Goal: Task Accomplishment & Management: Complete application form

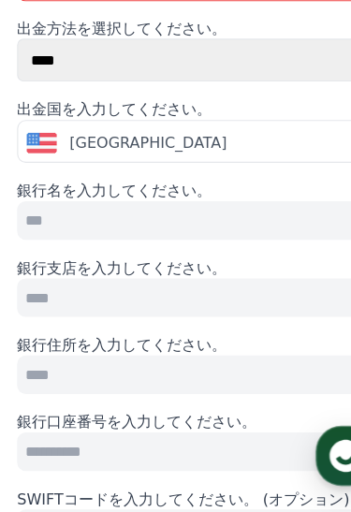
click at [70, 41] on span "+1" at bounding box center [78, 45] width 20 height 19
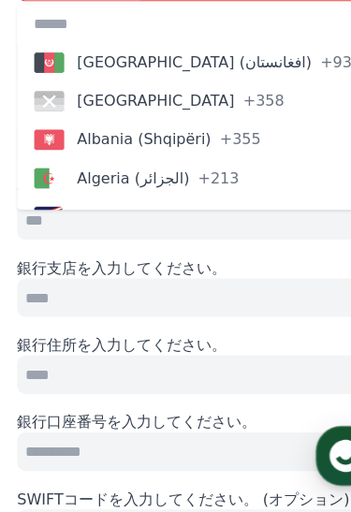
click at [51, 47] on span "button" at bounding box center [44, 46] width 26 height 18
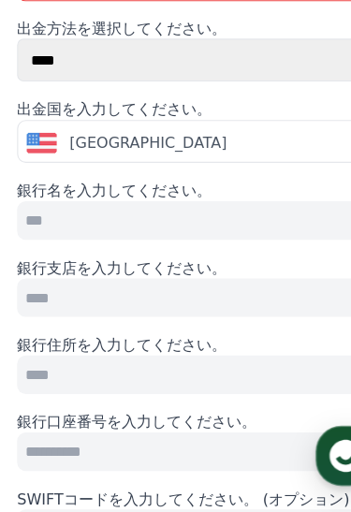
click at [54, 51] on span "button" at bounding box center [44, 46] width 26 height 18
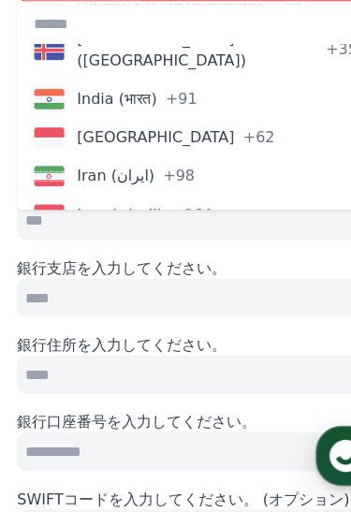
scroll to position [3783, 0]
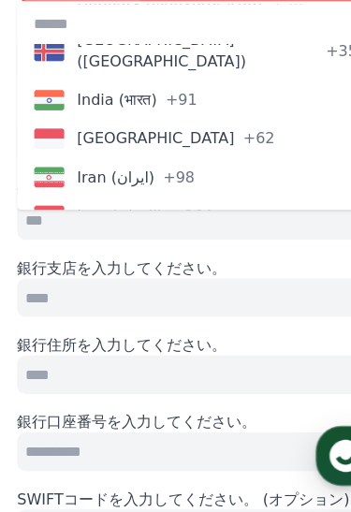
click at [145, 456] on button "Japan (日本) +81" at bounding box center [175, 473] width 321 height 34
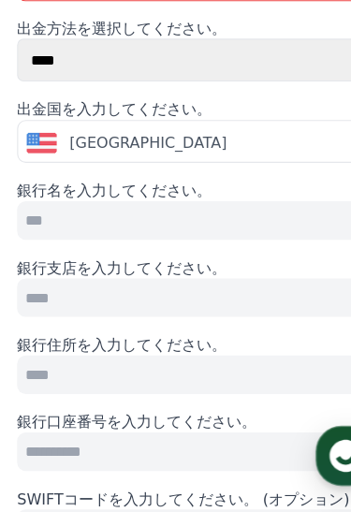
click at [224, 50] on input "tel" at bounding box center [233, 45] width 205 height 37
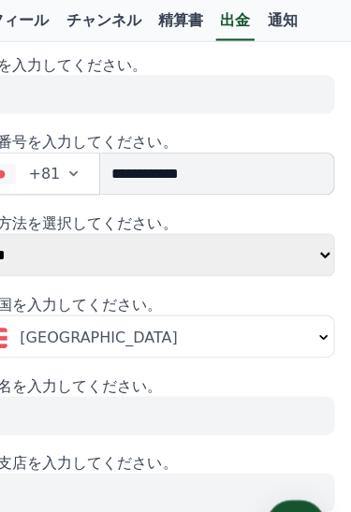
type input "**********"
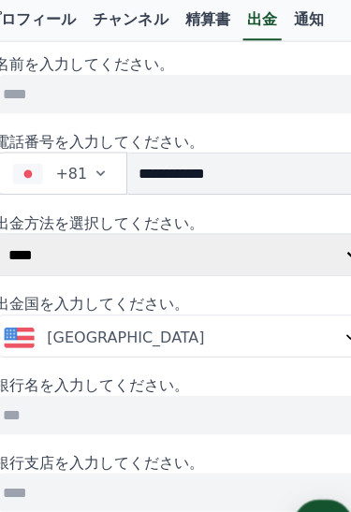
click at [268, 220] on select "**** ******" at bounding box center [175, 222] width 321 height 37
click at [185, 286] on div "United States" at bounding box center [169, 294] width 292 height 19
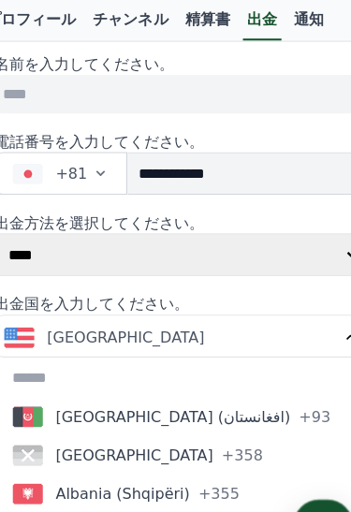
click at [105, 293] on span "United States" at bounding box center [129, 294] width 137 height 19
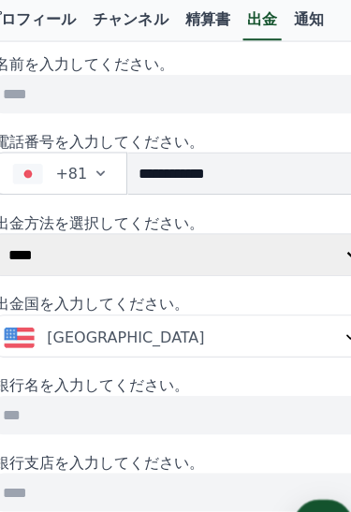
click at [106, 296] on span "United States" at bounding box center [129, 294] width 137 height 19
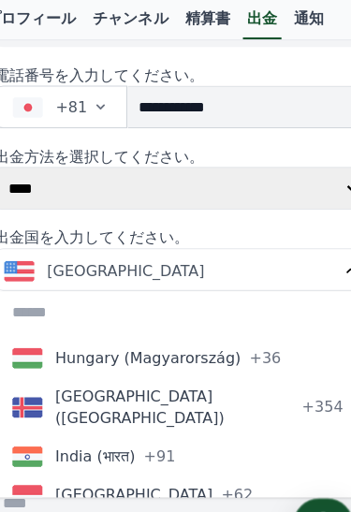
scroll to position [3712, 0]
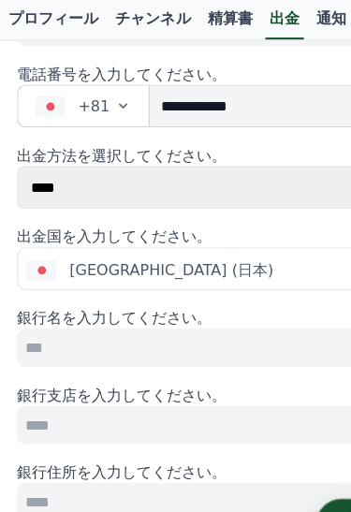
click at [205, 297] on input at bounding box center [175, 305] width 321 height 34
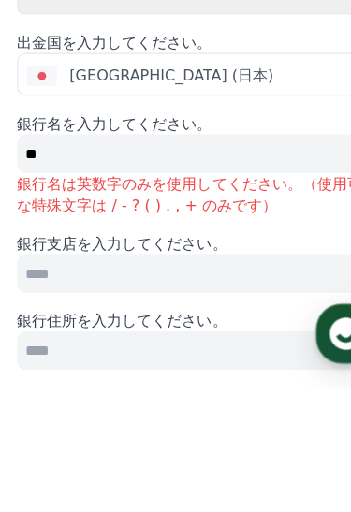
type input "*"
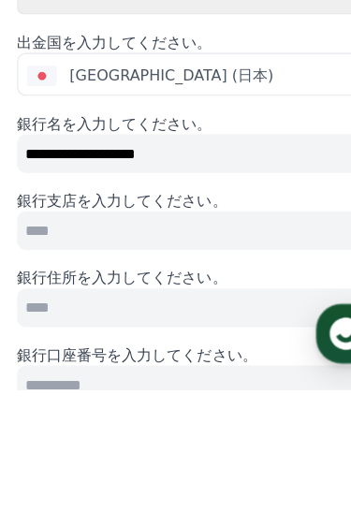
type input "**********"
click at [126, 356] on input at bounding box center [175, 373] width 321 height 34
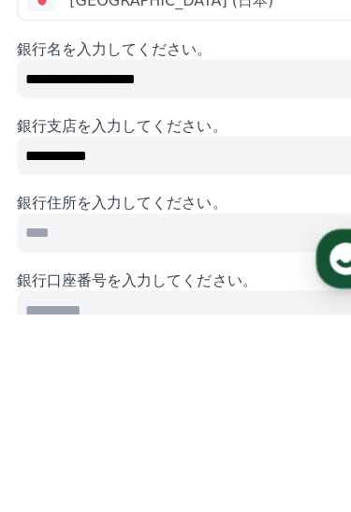
type input "**********"
click at [135, 424] on input at bounding box center [175, 441] width 321 height 34
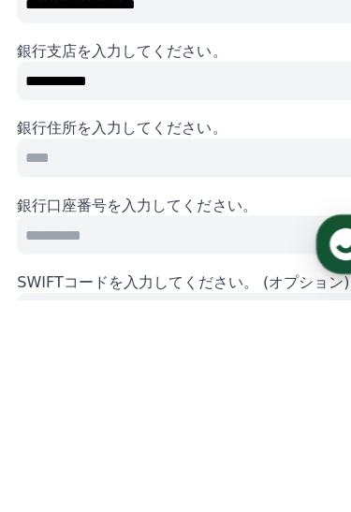
type input "*"
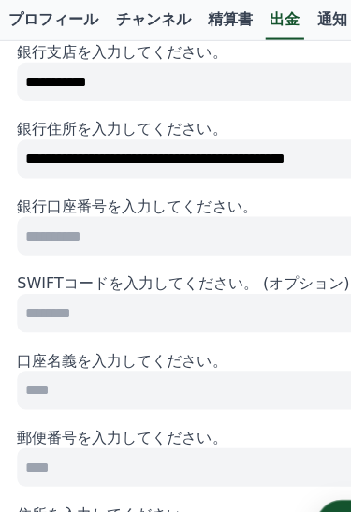
type input "**********"
click at [206, 190] on input at bounding box center [175, 207] width 321 height 34
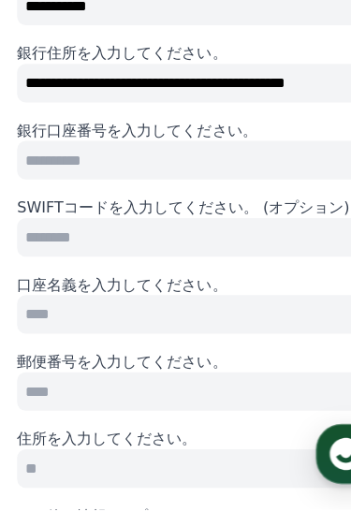
scroll to position [581, 0]
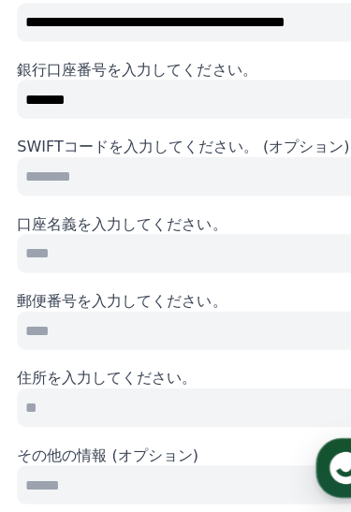
type input "*******"
click at [224, 259] on input at bounding box center [175, 276] width 321 height 34
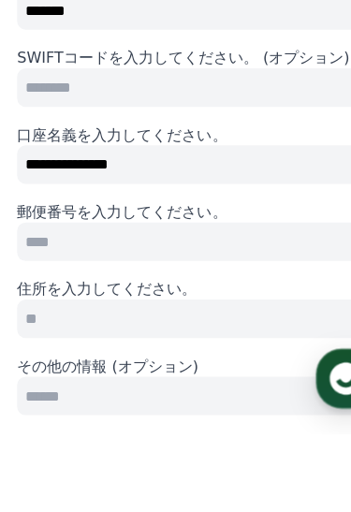
type input "**********"
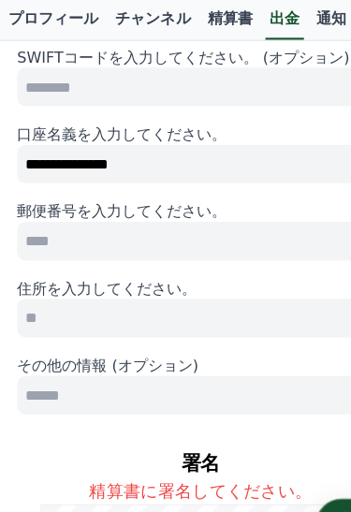
click at [177, 205] on input at bounding box center [175, 212] width 321 height 34
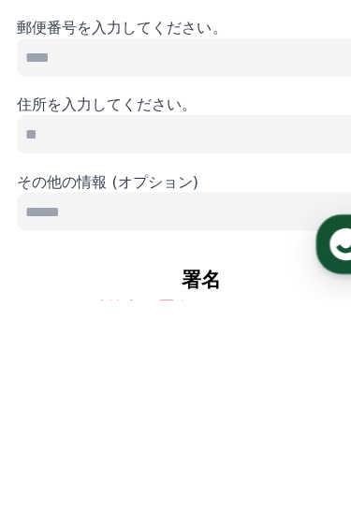
scroll to position [629, 0]
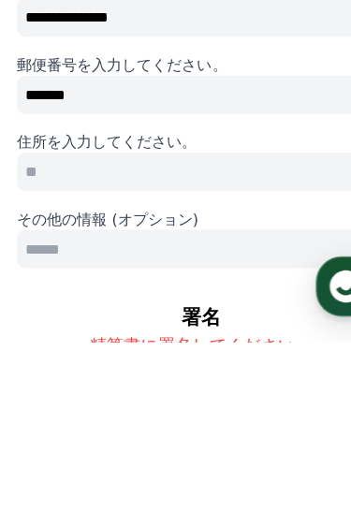
type input "*******"
click at [180, 346] on input at bounding box center [175, 363] width 321 height 34
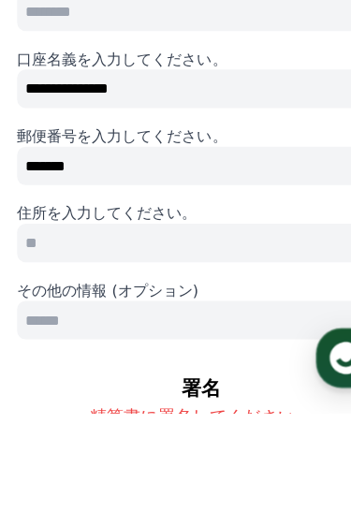
click at [160, 346] on input at bounding box center [175, 363] width 321 height 34
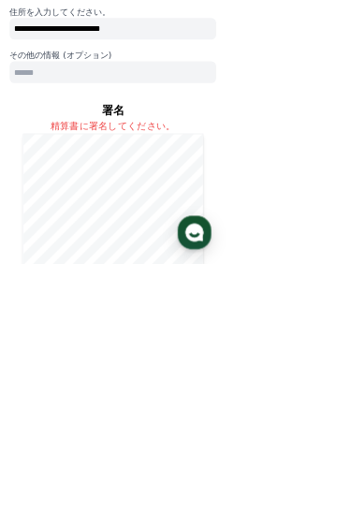
scroll to position [751, 0]
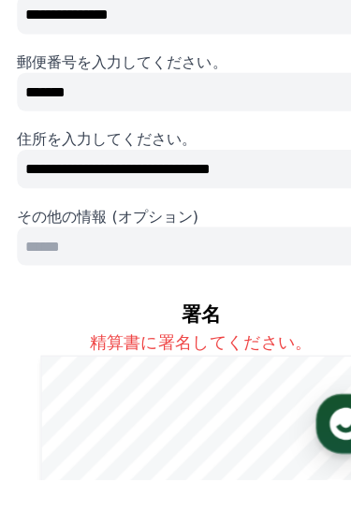
type input "**********"
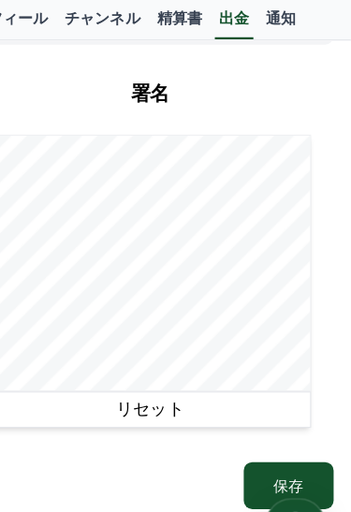
scroll to position [1036, 0]
click at [259, 404] on button "保存" at bounding box center [296, 424] width 79 height 41
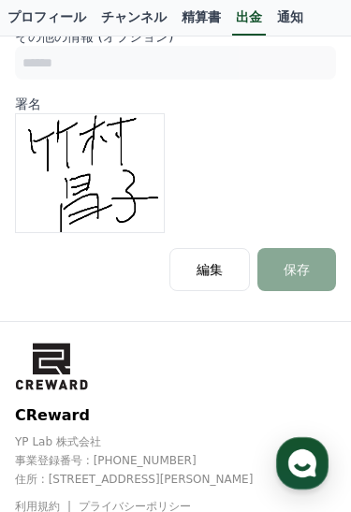
scroll to position [991, 0]
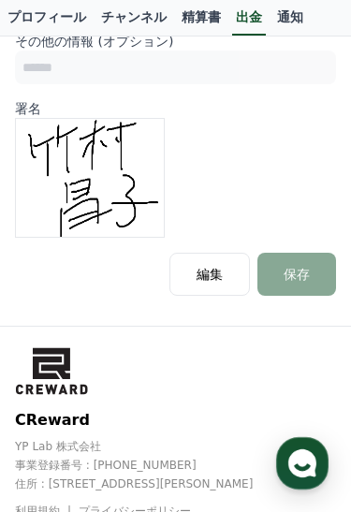
click at [224, 259] on button "編集" at bounding box center [209, 274] width 80 height 43
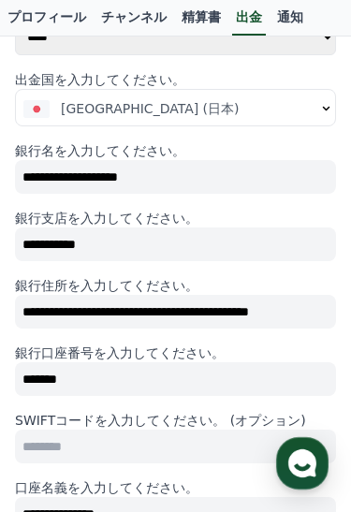
scroll to position [344, 0]
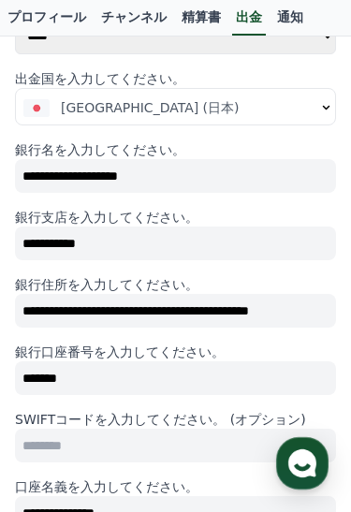
click at [210, 296] on input "**********" at bounding box center [175, 311] width 321 height 34
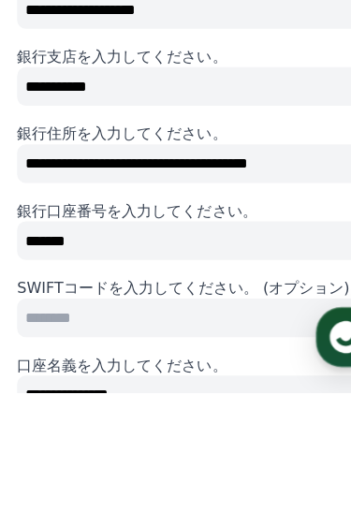
scroll to position [447, 0]
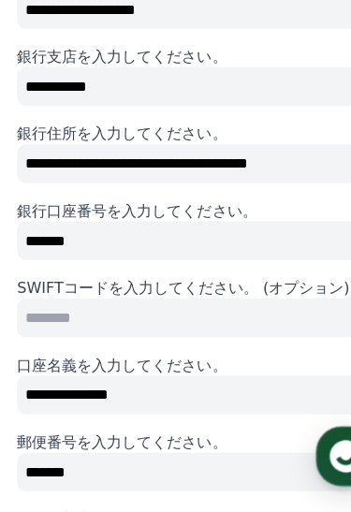
type input "**********"
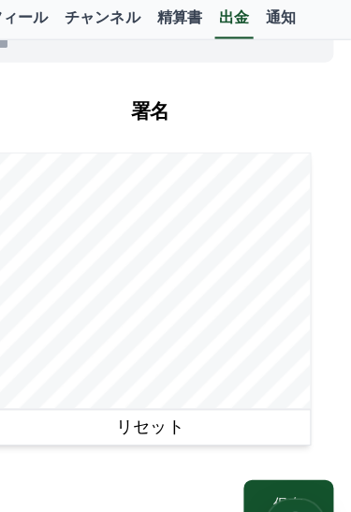
scroll to position [1020, 0]
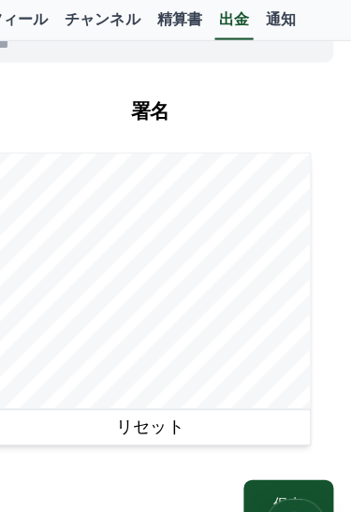
click at [257, 420] on button "保存" at bounding box center [296, 440] width 79 height 41
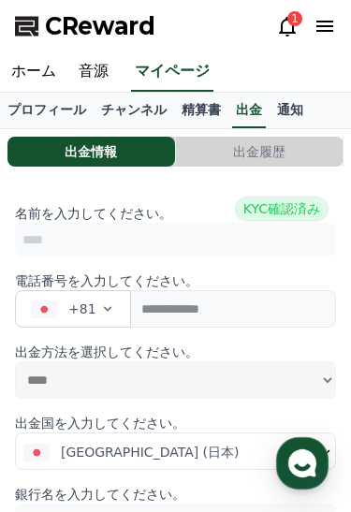
click at [278, 116] on link "通知" at bounding box center [289, 111] width 41 height 36
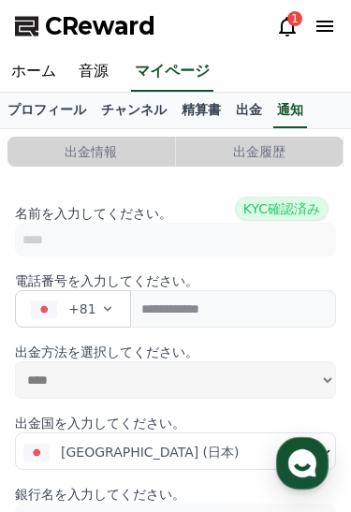
click at [277, 116] on link "通知" at bounding box center [290, 111] width 34 height 36
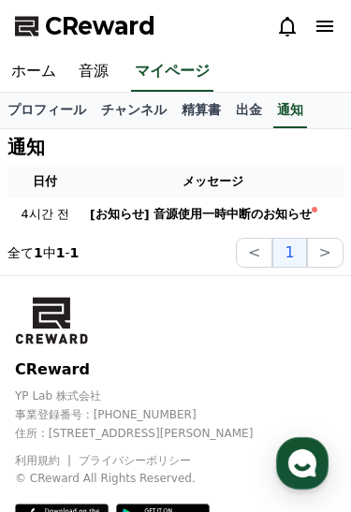
click at [199, 117] on link "精算書" at bounding box center [201, 111] width 54 height 36
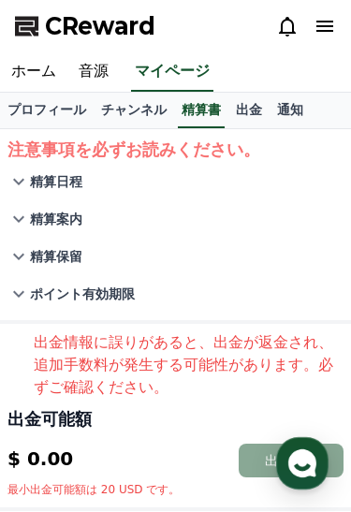
click at [128, 293] on button "ポイント有効期限" at bounding box center [175, 293] width 336 height 37
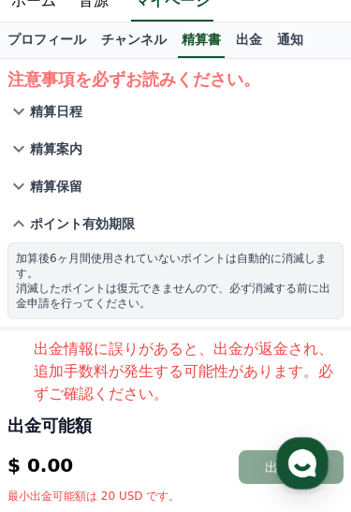
scroll to position [74, 0]
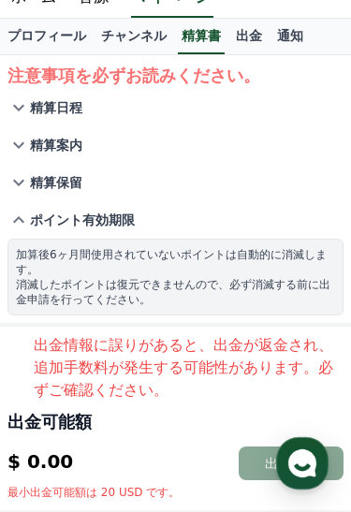
click at [236, 354] on p "出金情報に誤りがあると、出金が返金され、追加手数料が発生する可能性があります。必ずご確認ください。" at bounding box center [189, 367] width 310 height 67
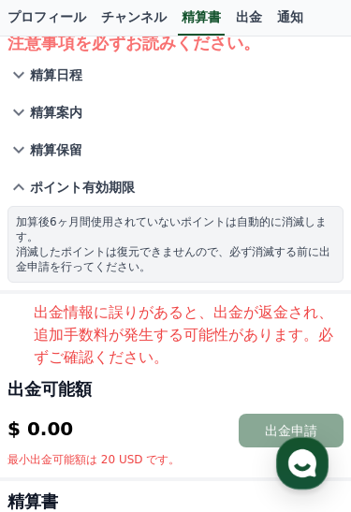
scroll to position [0, 0]
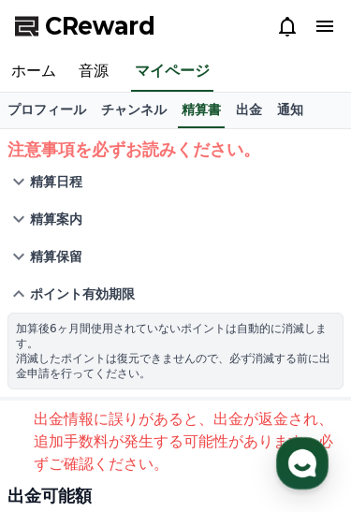
click at [71, 256] on p "精算保留" at bounding box center [56, 256] width 52 height 19
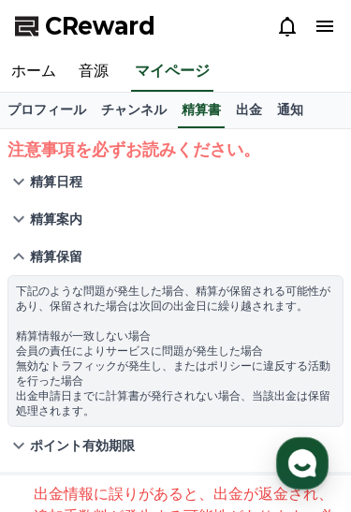
click at [77, 221] on p "精算案内" at bounding box center [56, 219] width 52 height 19
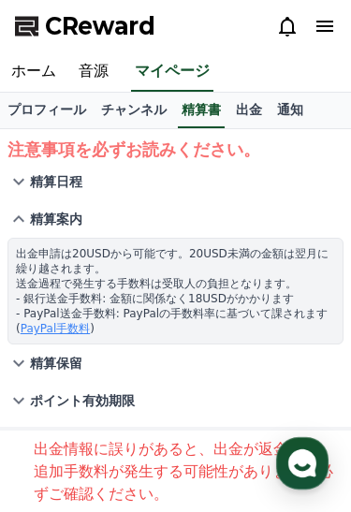
click at [65, 183] on p "精算日程" at bounding box center [56, 181] width 52 height 19
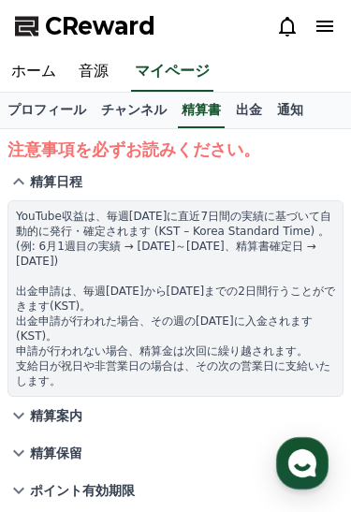
click at [140, 112] on link "チャンネル" at bounding box center [134, 111] width 80 height 36
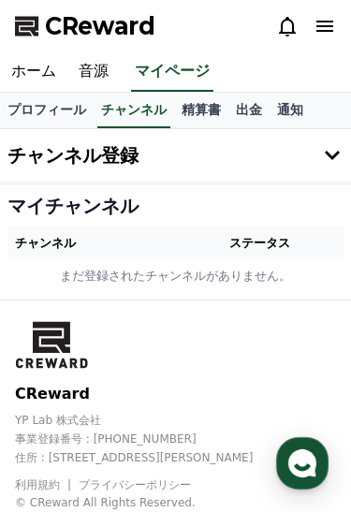
click at [62, 108] on link "プロフィール" at bounding box center [47, 111] width 94 height 36
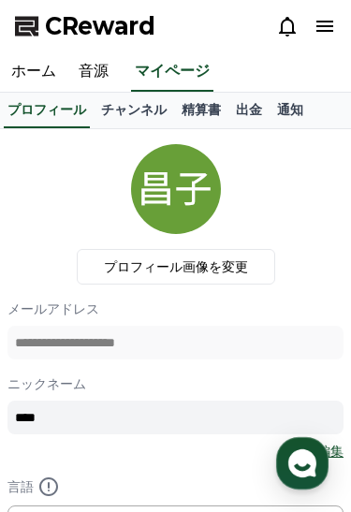
click at [133, 113] on link "チャンネル" at bounding box center [134, 111] width 80 height 36
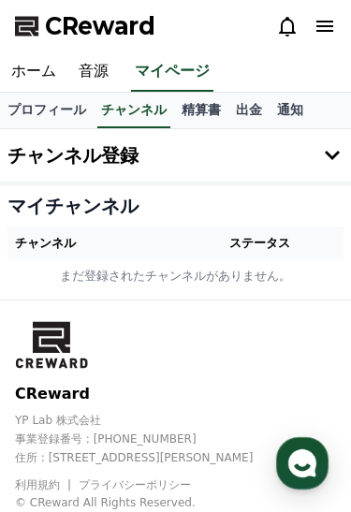
click at [96, 64] on link "音源" at bounding box center [93, 71] width 52 height 39
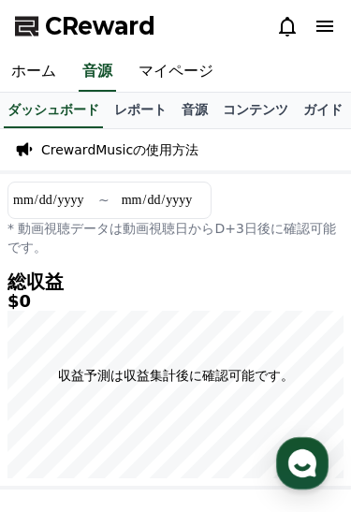
click at [48, 72] on link "ホーム" at bounding box center [33, 71] width 67 height 39
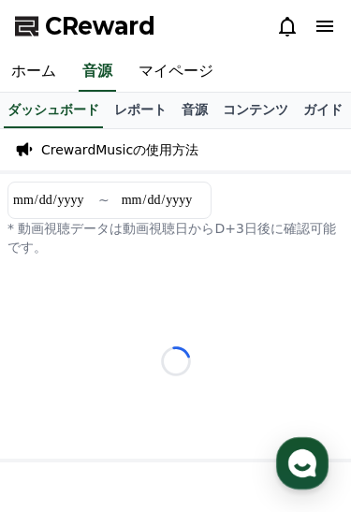
click at [145, 108] on link "レポート" at bounding box center [140, 111] width 67 height 36
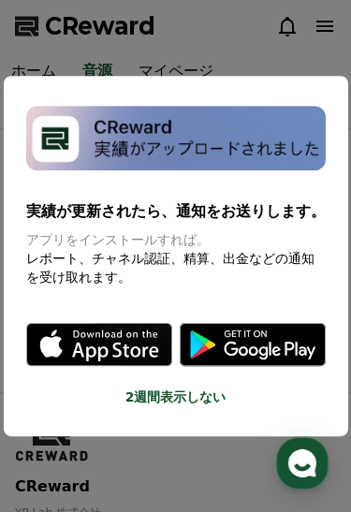
click at [211, 421] on button "close modal" at bounding box center [175, 256] width 351 height 512
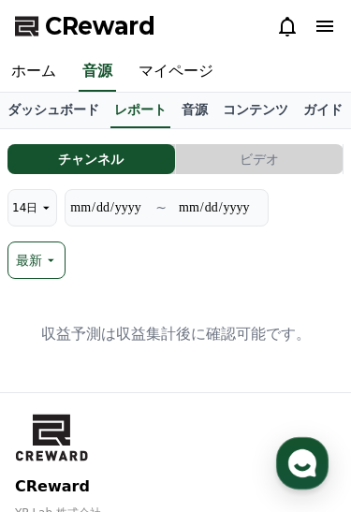
click at [289, 160] on button "ビデオ" at bounding box center [259, 159] width 167 height 30
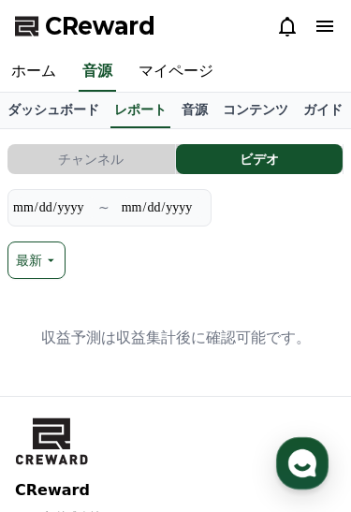
click at [117, 158] on button "チャンネル" at bounding box center [90, 159] width 167 height 30
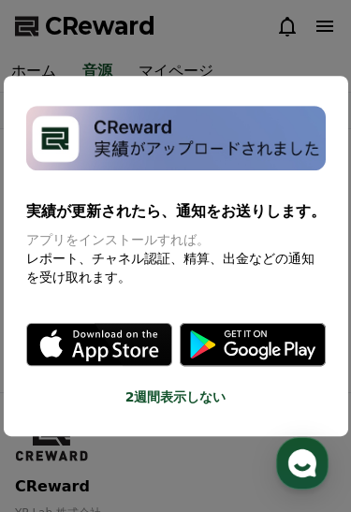
click at [167, 396] on button "close modal" at bounding box center [175, 256] width 351 height 512
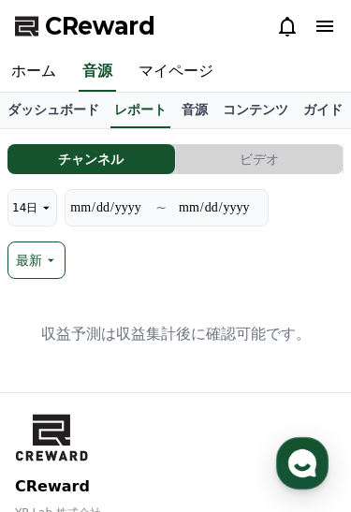
click at [75, 108] on link "ダッシュボード" at bounding box center [53, 111] width 107 height 36
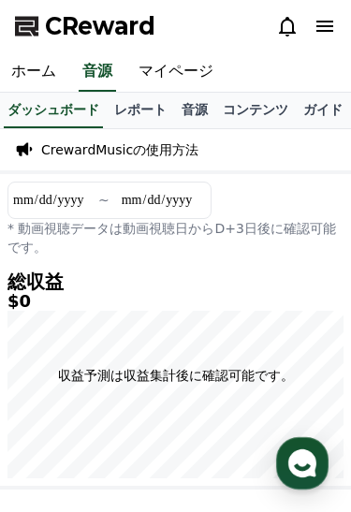
click at [150, 108] on link "レポート" at bounding box center [140, 111] width 67 height 36
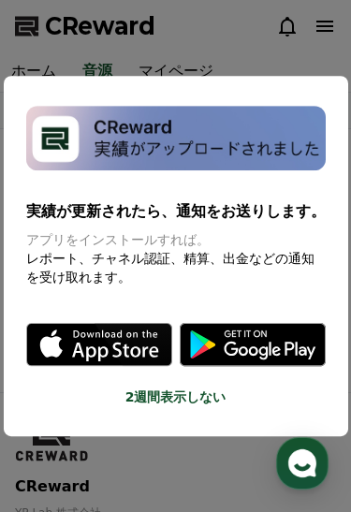
click at [196, 119] on button "close modal" at bounding box center [175, 256] width 351 height 512
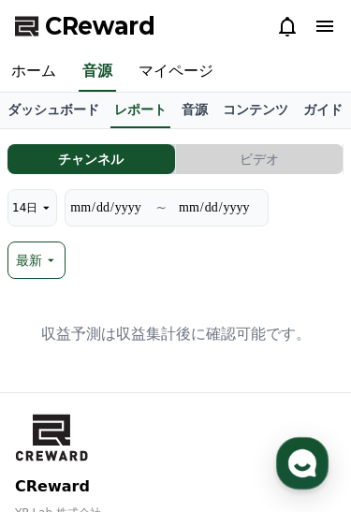
click at [215, 101] on link "コンテンツ" at bounding box center [255, 111] width 80 height 36
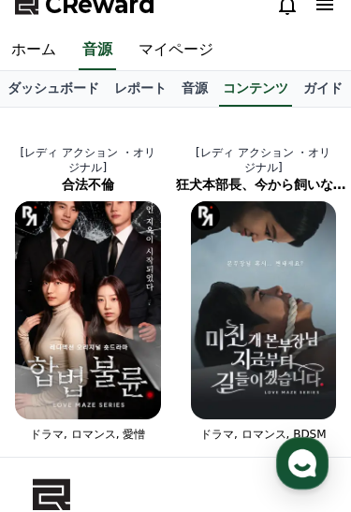
scroll to position [20, 0]
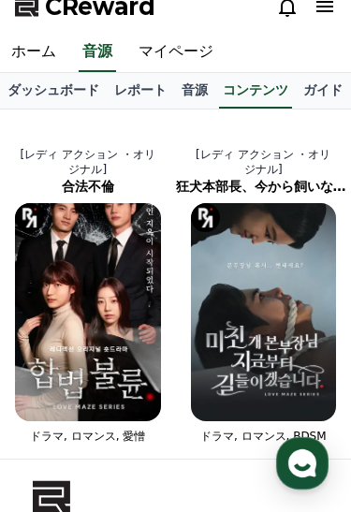
click at [185, 89] on link "音源" at bounding box center [194, 91] width 41 height 36
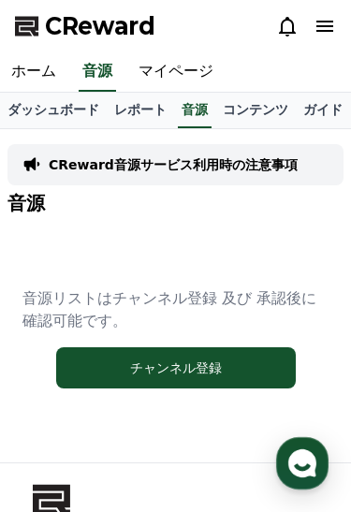
click at [237, 364] on button "チャンネル登録" at bounding box center [175, 367] width 239 height 41
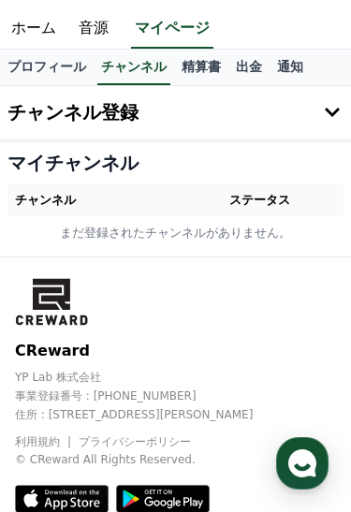
scroll to position [1, 0]
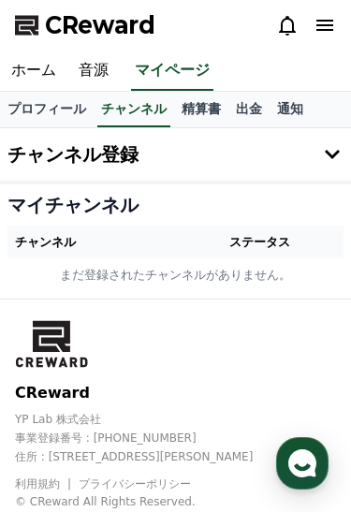
click at [273, 241] on th "ステータス" at bounding box center [260, 241] width 168 height 33
click at [269, 238] on th "ステータス" at bounding box center [260, 241] width 168 height 33
click at [274, 232] on th "ステータス" at bounding box center [260, 241] width 168 height 33
click at [271, 223] on div "マイチャンネル チャンネル 承認 ステータス まだ登録されたチャンネルがありません。" at bounding box center [175, 241] width 351 height 114
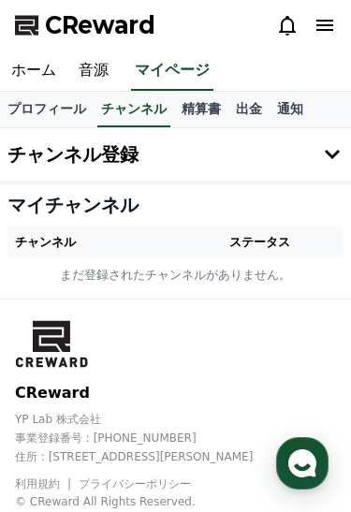
click at [332, 154] on icon at bounding box center [332, 154] width 22 height 22
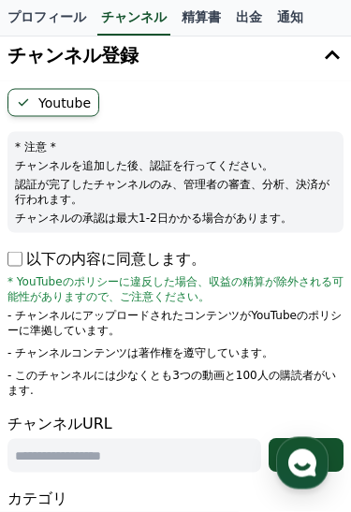
scroll to position [102, 0]
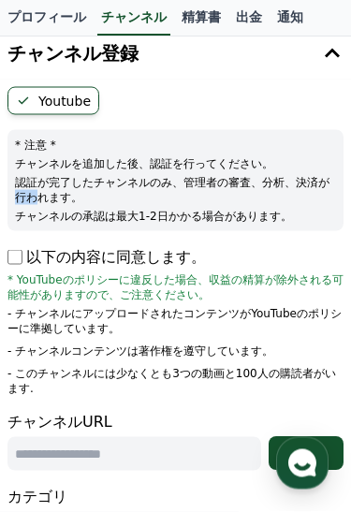
click at [290, 275] on span "* YouTubeのポリシーに違反した場合、収益の精算が除外される可能性がありますので、ご注意ください。" at bounding box center [175, 287] width 336 height 30
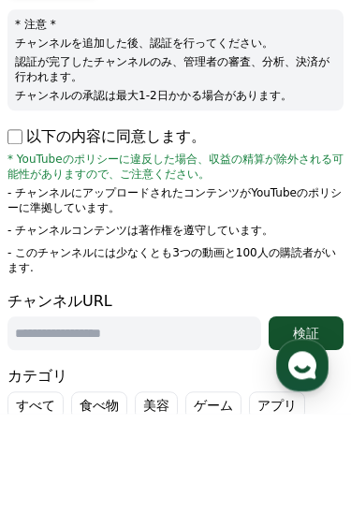
click at [179, 436] on input "text" at bounding box center [133, 431] width 253 height 34
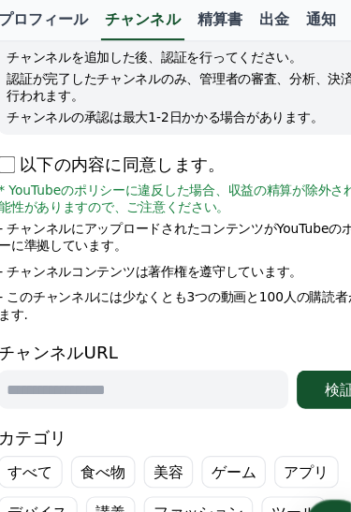
scroll to position [213, 0]
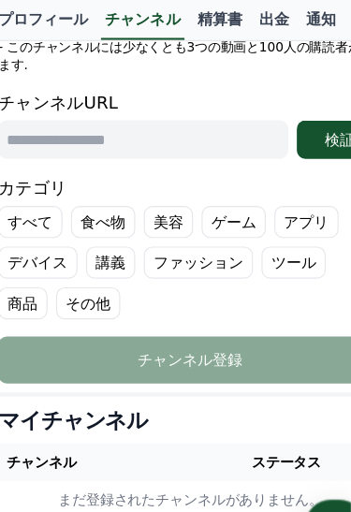
click at [200, 108] on input "text" at bounding box center [133, 123] width 253 height 34
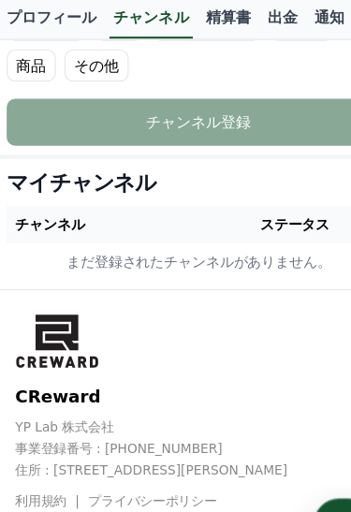
scroll to position [642, 0]
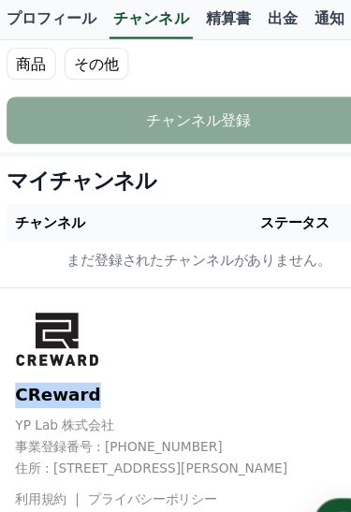
click at [181, 278] on div "CReward YP Lab 株式会社 事業登録番号 : [PHONE_NUMBER] 住所 : [STREET_ADDRESS][PERSON_NAME] …" at bounding box center [175, 362] width 321 height 202
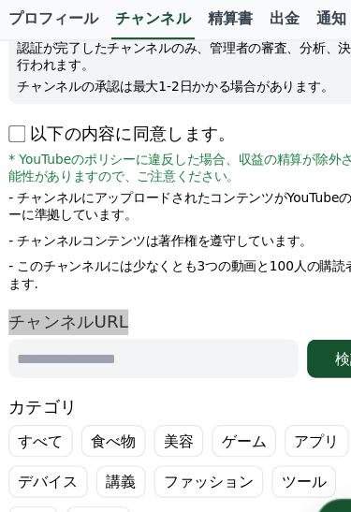
scroll to position [244, 0]
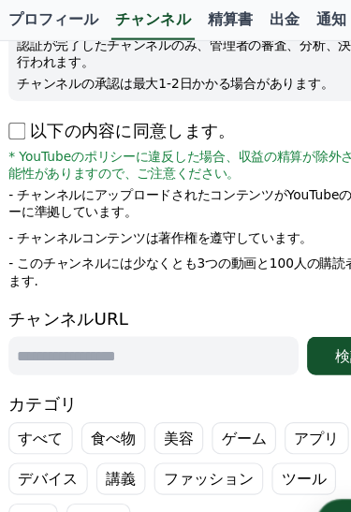
click at [178, 295] on input "text" at bounding box center [133, 312] width 253 height 34
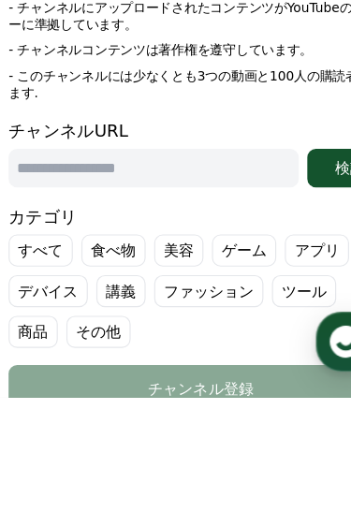
click at [181, 295] on input "text" at bounding box center [133, 312] width 253 height 34
paste input "**********"
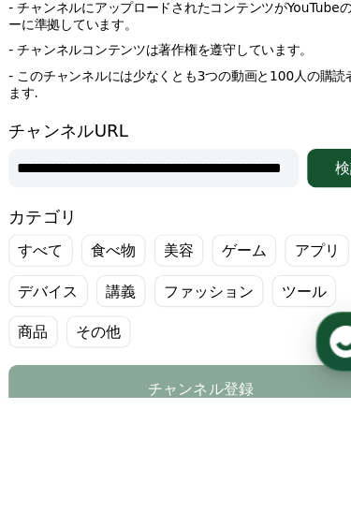
type input "**********"
click at [298, 295] on button "検証" at bounding box center [305, 312] width 75 height 34
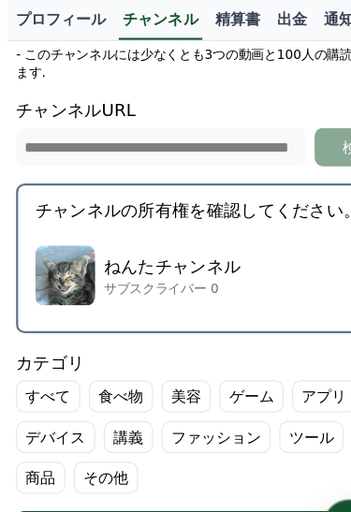
scroll to position [426, 0]
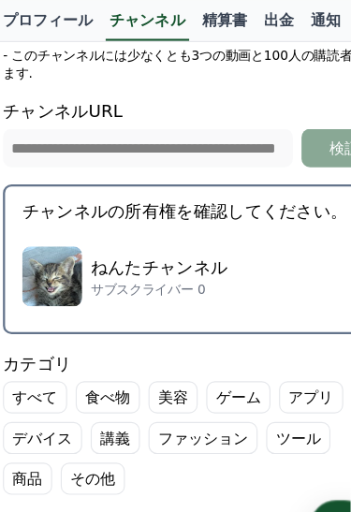
click at [58, 404] on label "その他" at bounding box center [86, 418] width 56 height 28
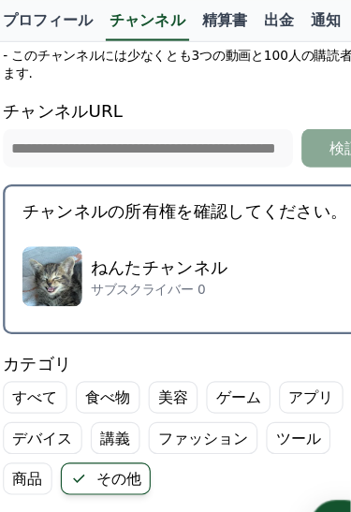
click at [184, 464] on button "チャンネル登録" at bounding box center [175, 467] width 336 height 41
click at [191, 245] on p "サブスクライバー 0" at bounding box center [144, 252] width 120 height 15
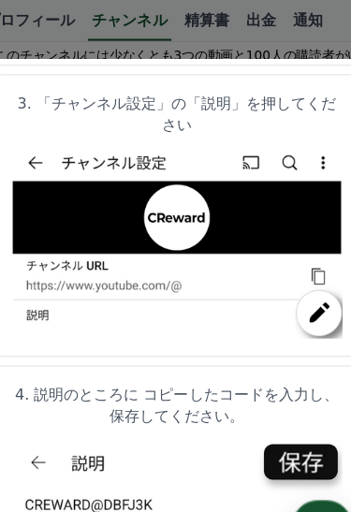
click at [122, 244] on img "modal" at bounding box center [175, 211] width 289 height 170
click at [67, 237] on img "modal" at bounding box center [175, 211] width 289 height 170
click at [99, 239] on img "modal" at bounding box center [175, 211] width 289 height 170
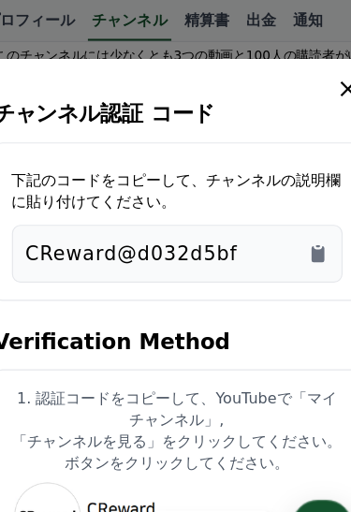
scroll to position [0, 0]
click at [293, 215] on icon "Copy to clipboard" at bounding box center [298, 222] width 11 height 14
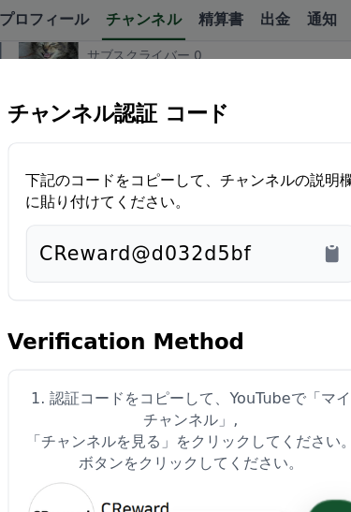
click at [289, 212] on icon "Copy to clipboard" at bounding box center [298, 221] width 19 height 19
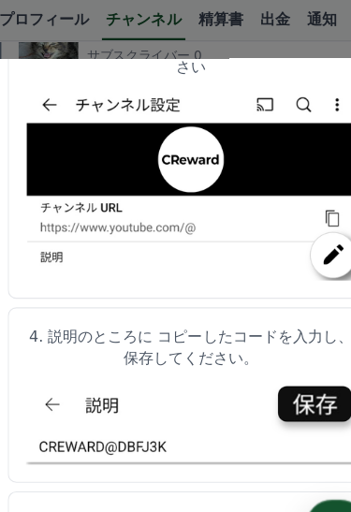
scroll to position [678, 0]
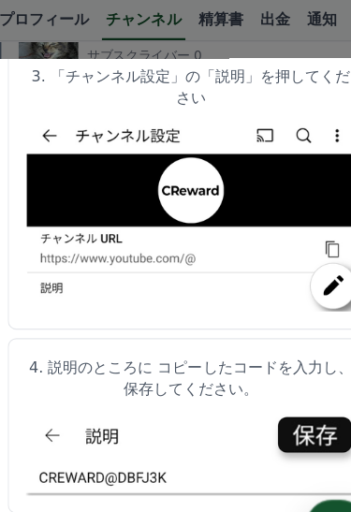
click at [184, 223] on img "modal" at bounding box center [175, 188] width 289 height 170
click at [115, 214] on img "modal" at bounding box center [175, 188] width 289 height 170
click at [160, 209] on img "modal" at bounding box center [175, 188] width 289 height 170
click at [159, 209] on img "modal" at bounding box center [175, 188] width 289 height 170
click at [172, 222] on img "modal" at bounding box center [175, 188] width 289 height 170
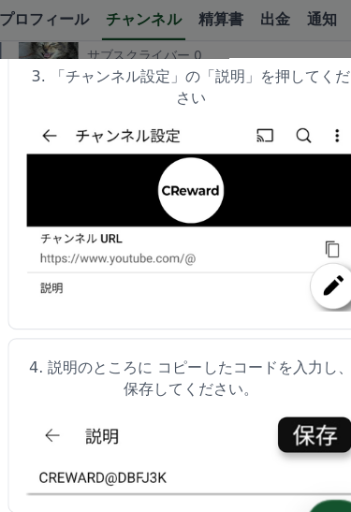
click at [171, 221] on img "modal" at bounding box center [175, 188] width 289 height 170
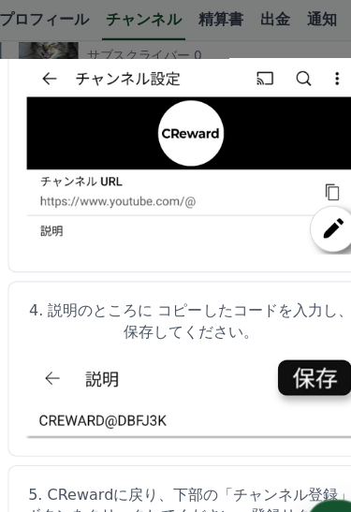
scroll to position [727, 0]
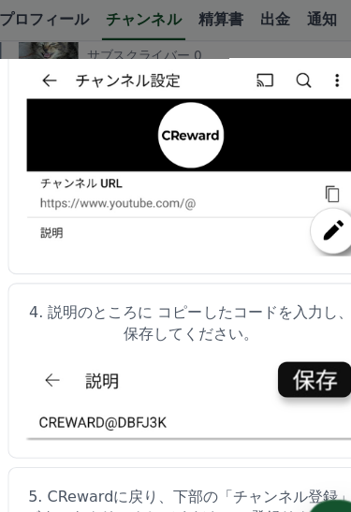
click at [106, 308] on img "modal" at bounding box center [175, 346] width 289 height 77
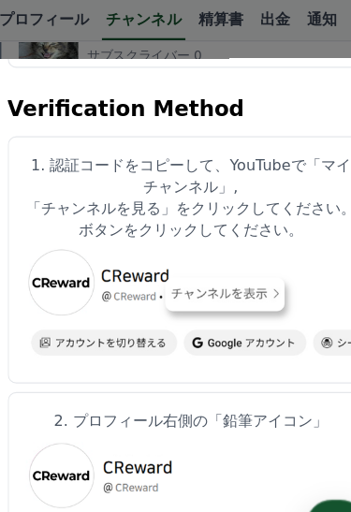
scroll to position [191, 0]
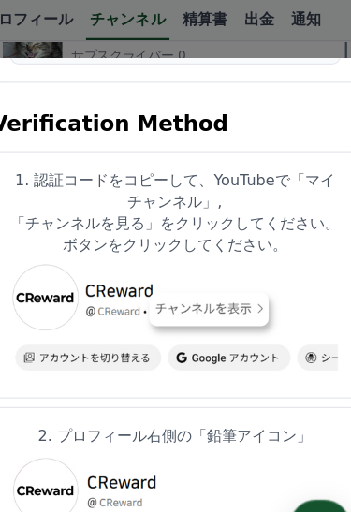
click at [205, 239] on img "modal" at bounding box center [175, 281] width 289 height 102
click at [160, 303] on img "modal" at bounding box center [175, 281] width 289 height 102
click at [166, 397] on img "modal" at bounding box center [175, 451] width 289 height 108
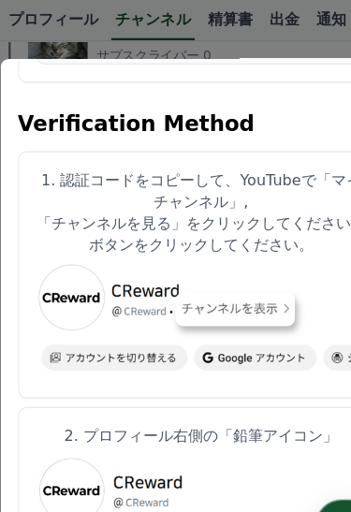
copy div "YouTubeで「マイチャンネル」, 「チャンネルを見る"
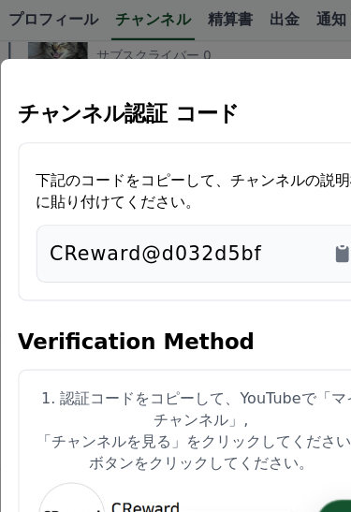
scroll to position [0, 0]
click at [296, 215] on icon "Copy to clipboard" at bounding box center [298, 222] width 11 height 14
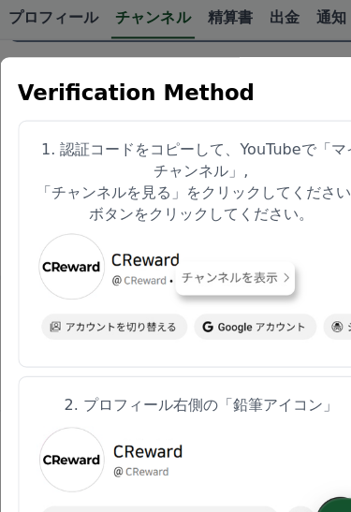
scroll to position [681, 0]
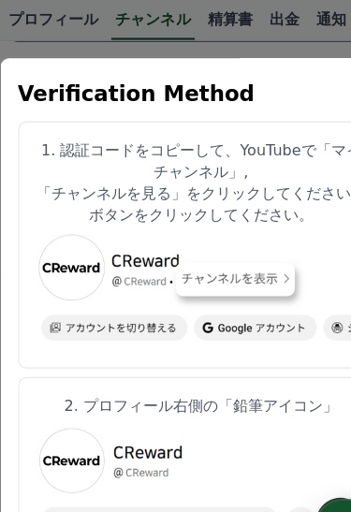
click at [268, 14] on button "close modal" at bounding box center [175, 256] width 351 height 512
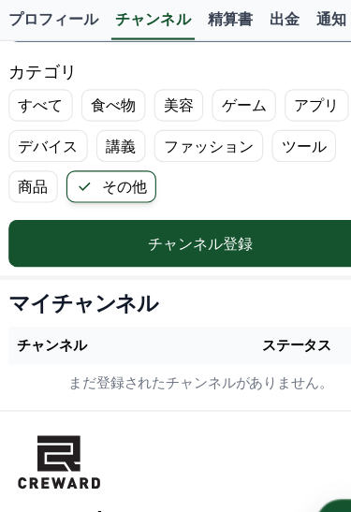
click at [269, 2] on link "通知" at bounding box center [289, 18] width 41 height 36
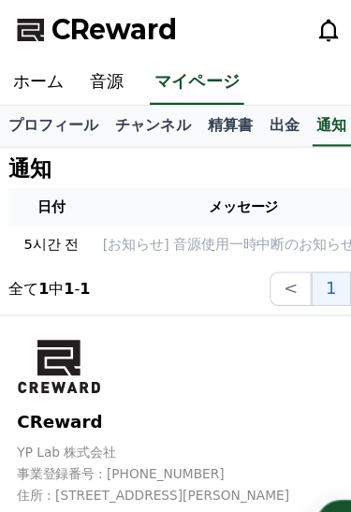
click at [137, 17] on span "CReward" at bounding box center [100, 26] width 110 height 30
click at [95, 77] on link "音源" at bounding box center [93, 71] width 52 height 39
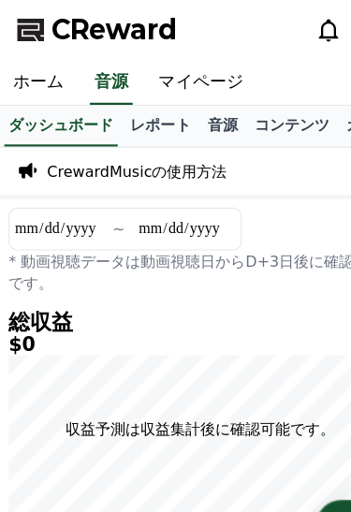
click at [149, 114] on link "レポート" at bounding box center [140, 111] width 67 height 36
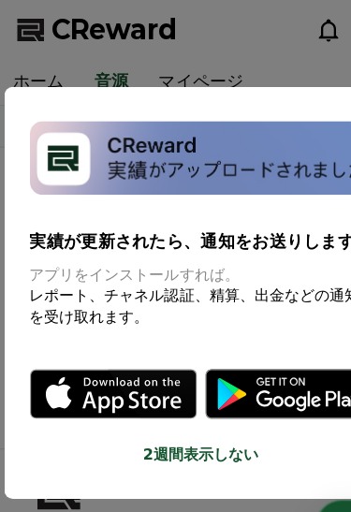
click at [287, 133] on button "close modal" at bounding box center [175, 256] width 351 height 512
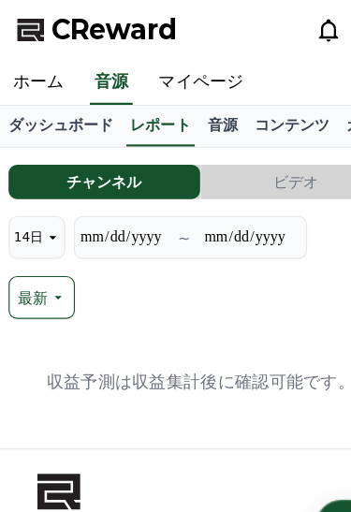
click at [197, 110] on link "音源" at bounding box center [194, 111] width 41 height 36
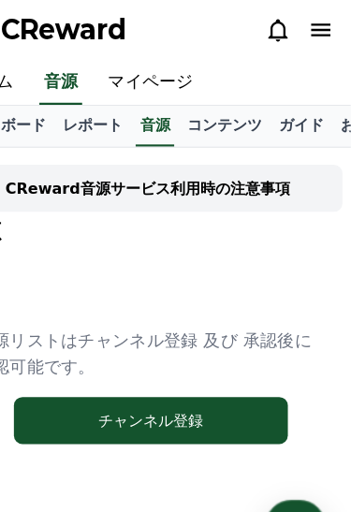
scroll to position [0, 18]
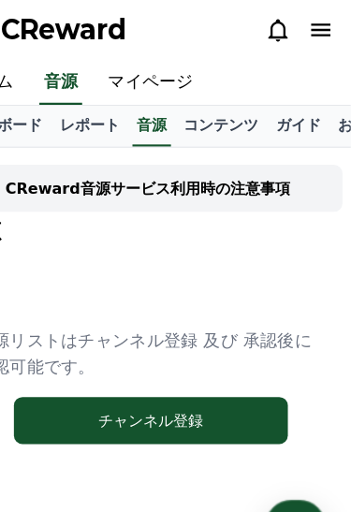
click at [313, 29] on icon at bounding box center [324, 26] width 22 height 22
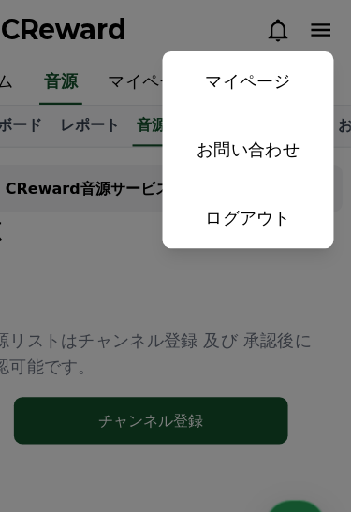
click at [205, 256] on button "close" at bounding box center [175, 256] width 351 height 512
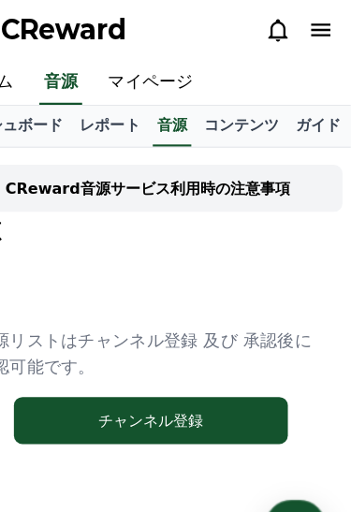
scroll to position [0, -1]
click at [166, 365] on button "チャンネル登録" at bounding box center [175, 367] width 239 height 41
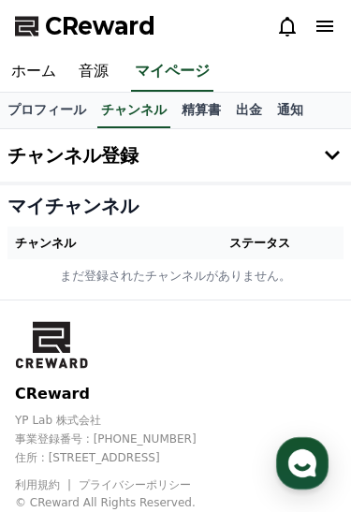
click at [331, 170] on button "チャンネル登録" at bounding box center [175, 155] width 351 height 52
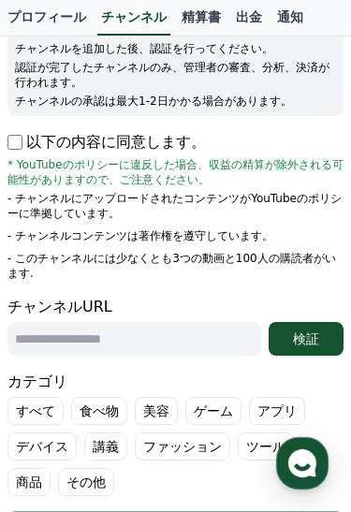
scroll to position [209, 0]
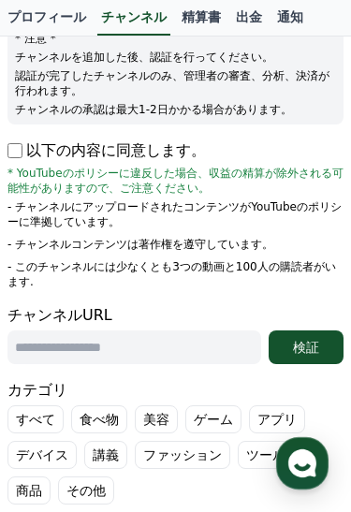
click at [195, 334] on input "text" at bounding box center [133, 347] width 253 height 34
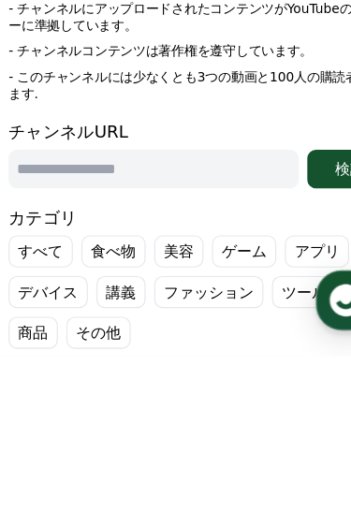
click at [144, 331] on input "text" at bounding box center [133, 348] width 253 height 34
paste input "**********"
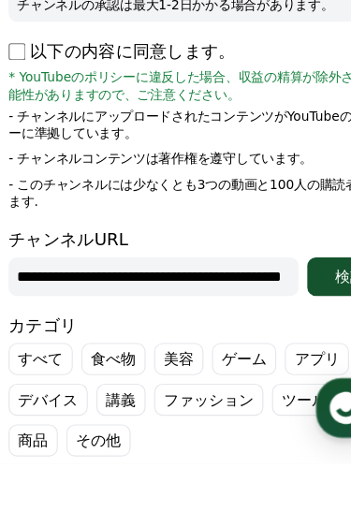
type input "**********"
click at [24, 140] on p "以下の内容に同意します。" at bounding box center [106, 151] width 198 height 22
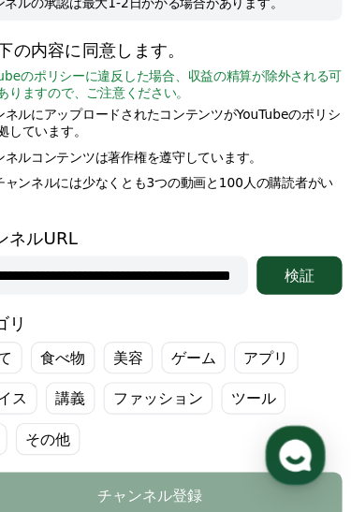
scroll to position [251, 0]
click at [276, 296] on div "検証" at bounding box center [306, 305] width 60 height 19
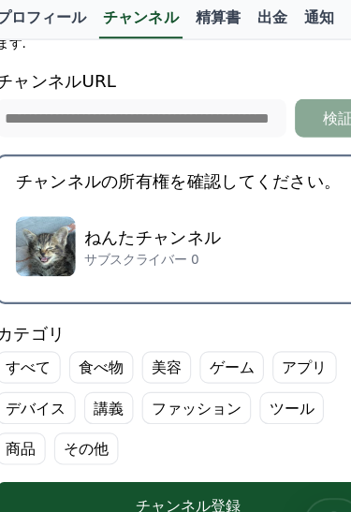
scroll to position [452, 0]
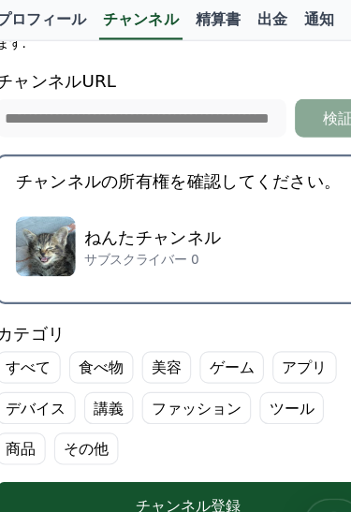
click at [195, 433] on div "チャンネル登録" at bounding box center [175, 442] width 261 height 19
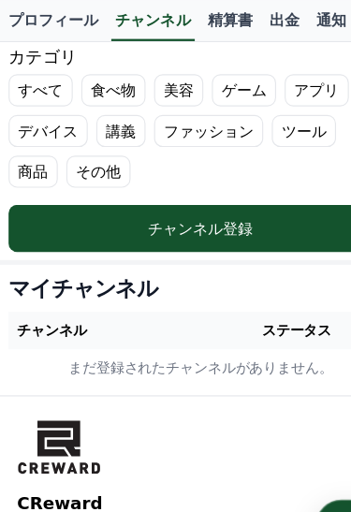
scroll to position [672, 0]
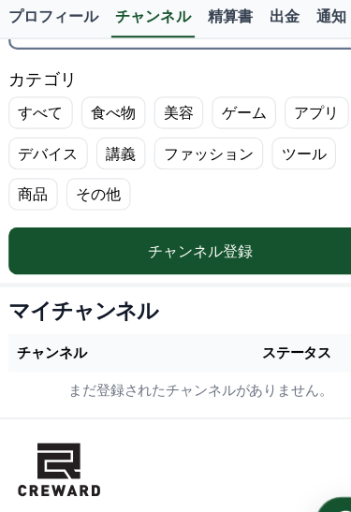
click at [257, 212] on div "チャンネル登録" at bounding box center [175, 221] width 261 height 19
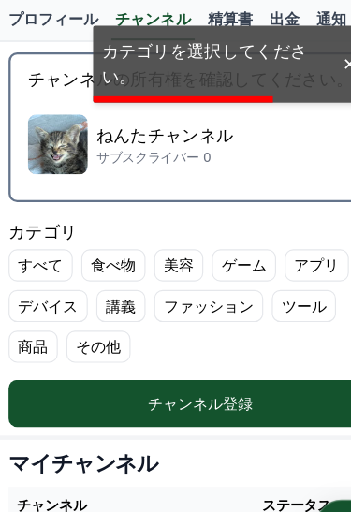
scroll to position [539, 0]
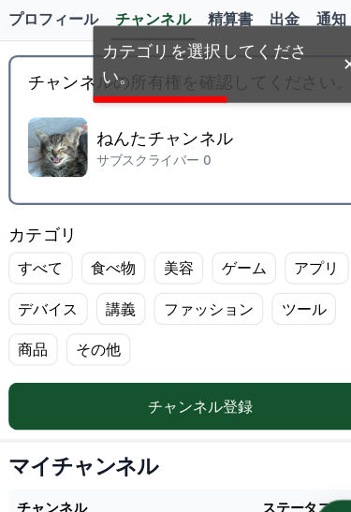
click at [58, 292] on label "その他" at bounding box center [86, 306] width 56 height 28
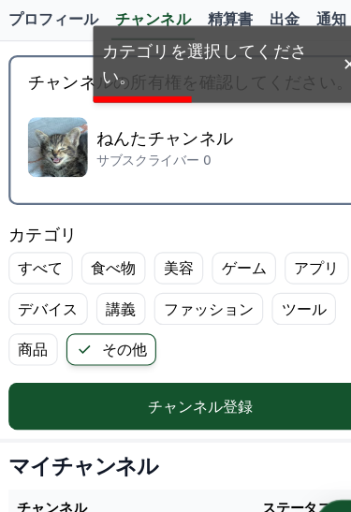
click at [58, 292] on label "その他" at bounding box center [97, 306] width 79 height 28
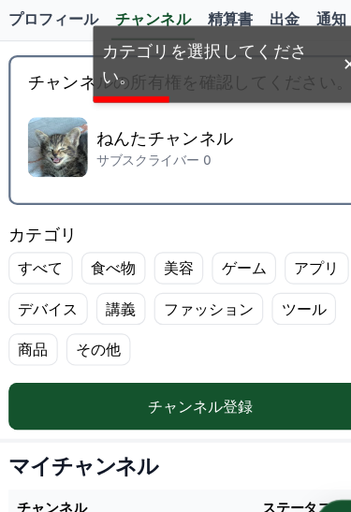
click at [154, 346] on div "チャンネル登録" at bounding box center [175, 355] width 261 height 19
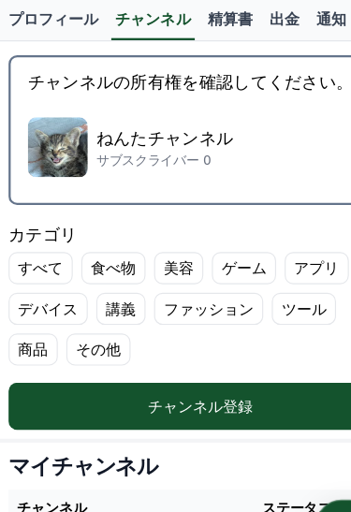
click at [58, 296] on label "その他" at bounding box center [86, 306] width 56 height 28
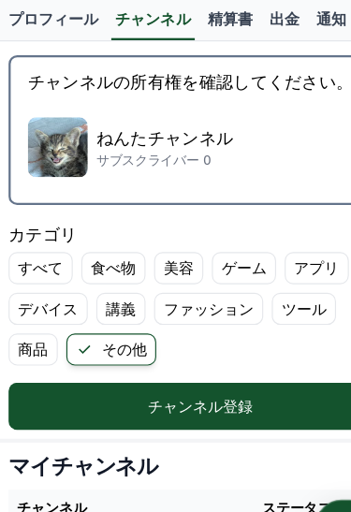
click at [58, 292] on label "その他" at bounding box center [97, 306] width 79 height 28
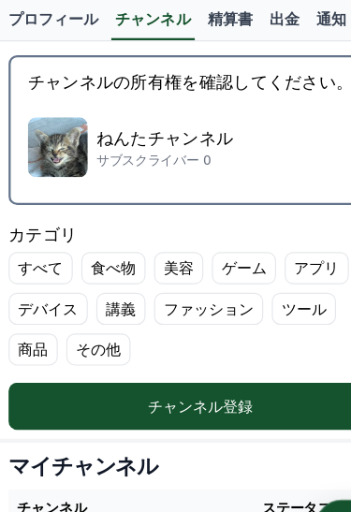
click at [58, 292] on label "その他" at bounding box center [86, 306] width 56 height 28
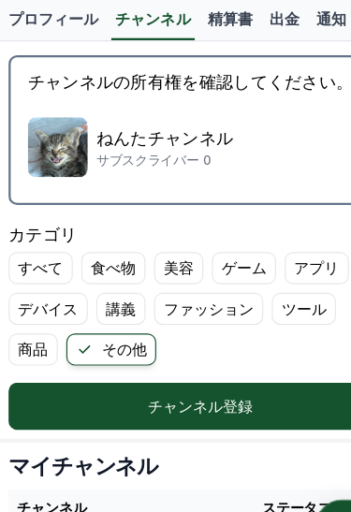
click at [182, 346] on div "チャンネル登録" at bounding box center [175, 355] width 261 height 19
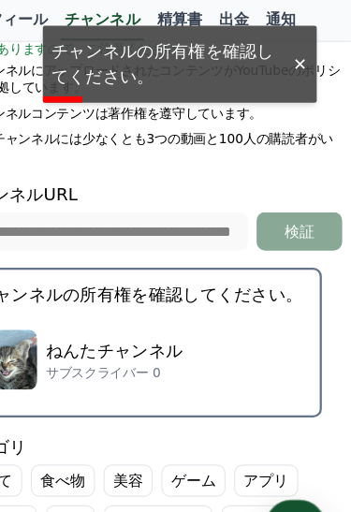
scroll to position [354, 0]
click at [132, 318] on p "サブスクライバー 0" at bounding box center [144, 325] width 120 height 15
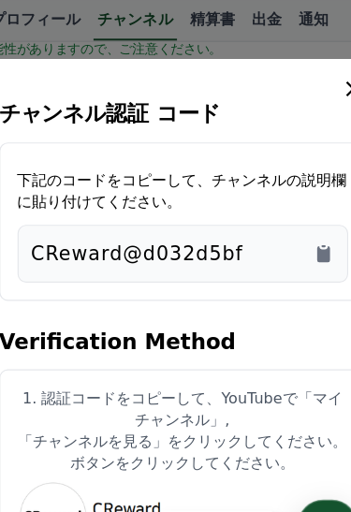
click at [293, 215] on icon "Copy to clipboard" at bounding box center [298, 222] width 11 height 14
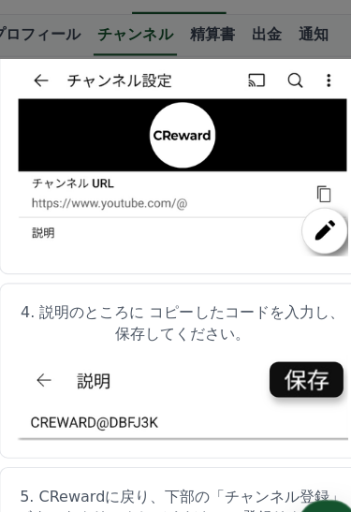
scroll to position [0, 0]
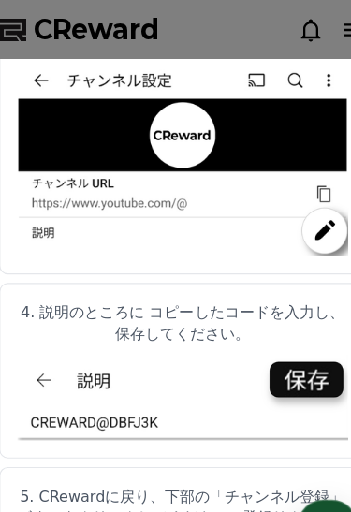
click at [260, 12] on button "close modal" at bounding box center [175, 256] width 351 height 512
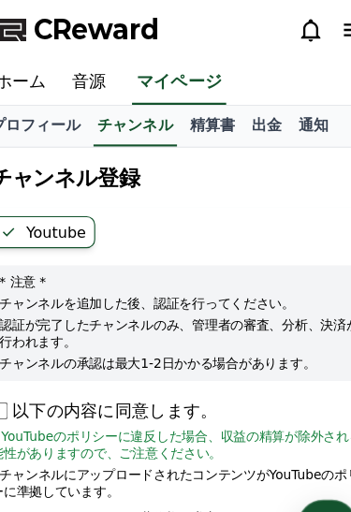
click at [240, 8] on div "CReward" at bounding box center [175, 26] width 351 height 52
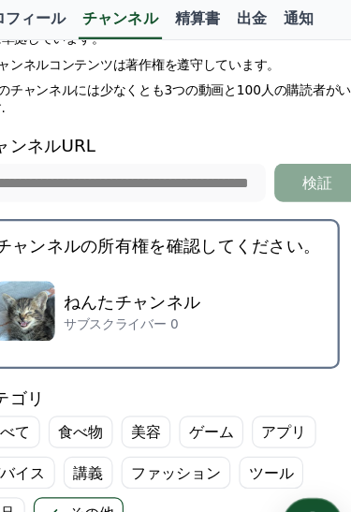
scroll to position [396, 0]
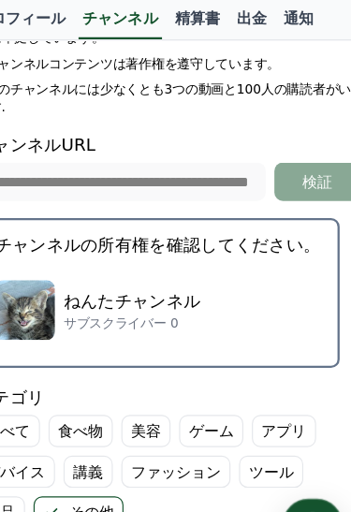
click at [195, 489] on div "チャンネル登録" at bounding box center [175, 498] width 261 height 19
